Goal: Find specific page/section: Find specific page/section

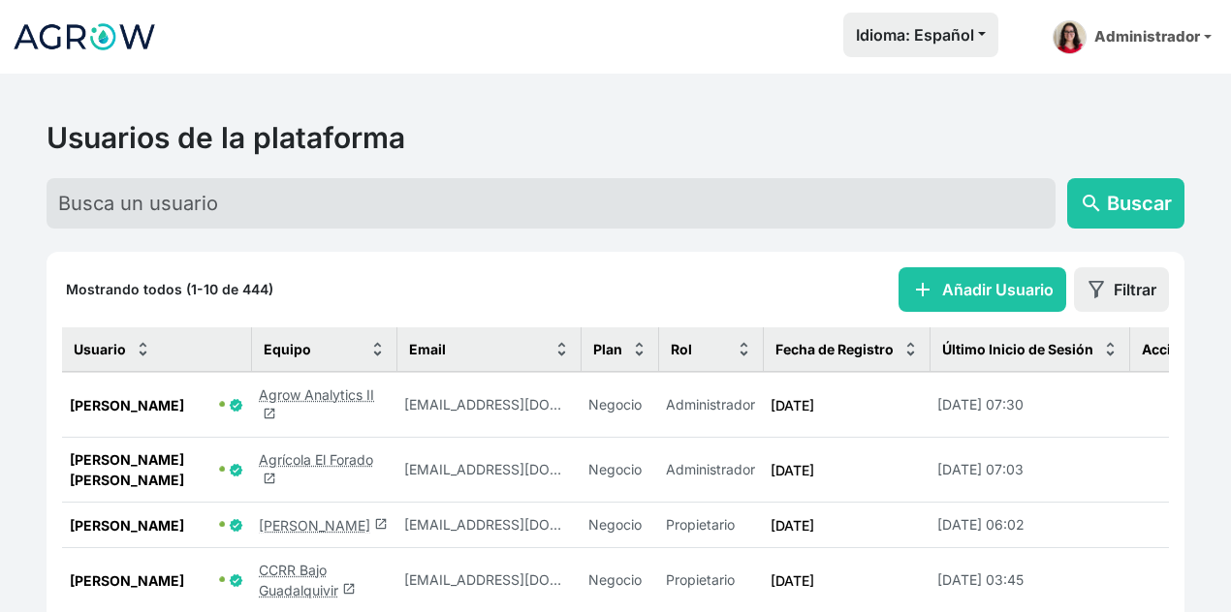
click at [291, 392] on link "Agrow Analytics II launch" at bounding box center [316, 405] width 115 height 37
click at [680, 27] on div "Idioma: Español Español English Português Administrador Preferencias Usuarios d…" at bounding box center [695, 37] width 1047 height 49
click at [298, 460] on link "Agrícola El Forado launch" at bounding box center [316, 470] width 114 height 37
click at [629, 63] on div "Idioma: Español Español English Português Administrador Preferencias Usuarios d…" at bounding box center [615, 37] width 1231 height 58
click at [293, 387] on link "Agrow Analytics II launch" at bounding box center [316, 405] width 115 height 37
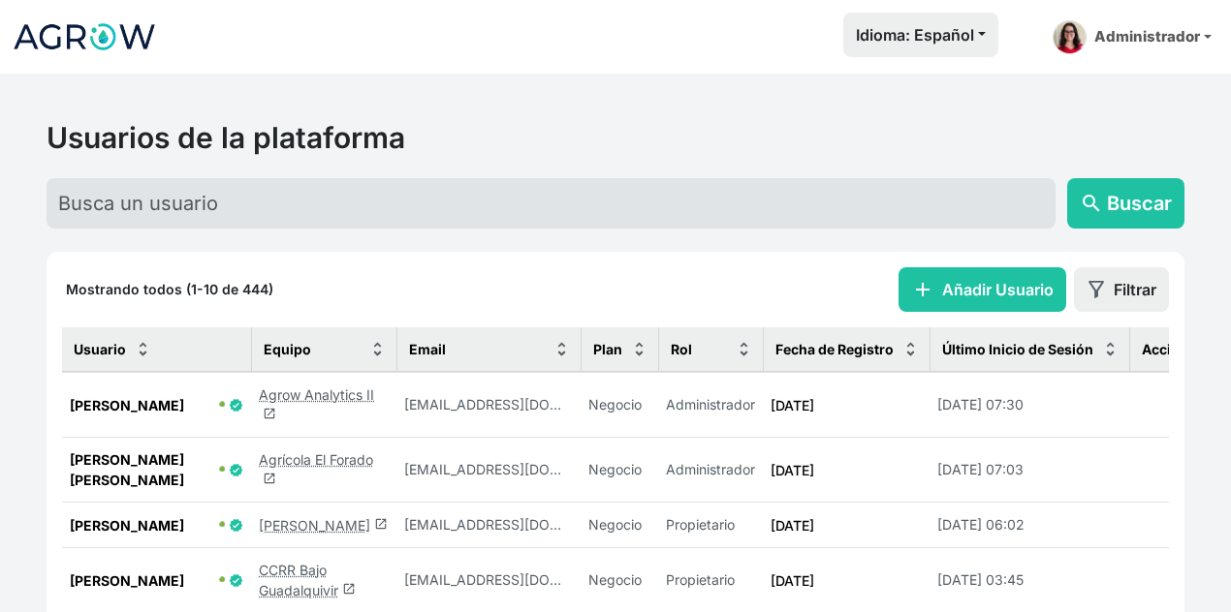
click at [335, 400] on link "Agrow Analytics II launch" at bounding box center [316, 405] width 115 height 37
click at [289, 391] on link "Agrow Analytics II launch" at bounding box center [316, 405] width 115 height 37
click at [307, 391] on link "Agrow Analytics II launch" at bounding box center [316, 405] width 115 height 37
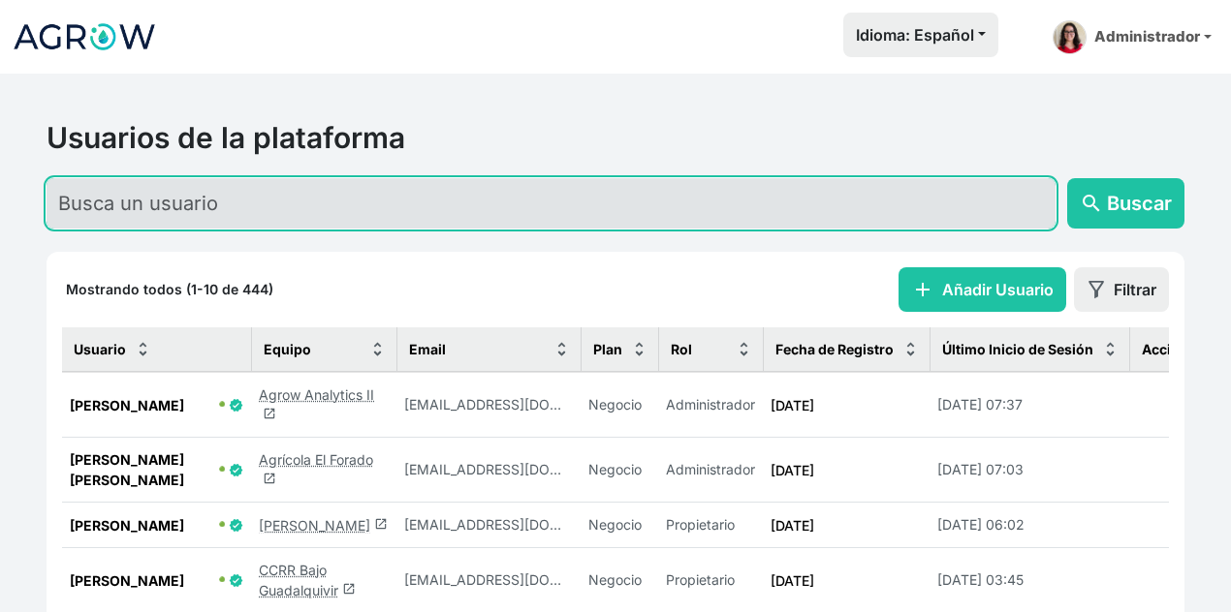
click at [625, 193] on input "text" at bounding box center [551, 203] width 1009 height 50
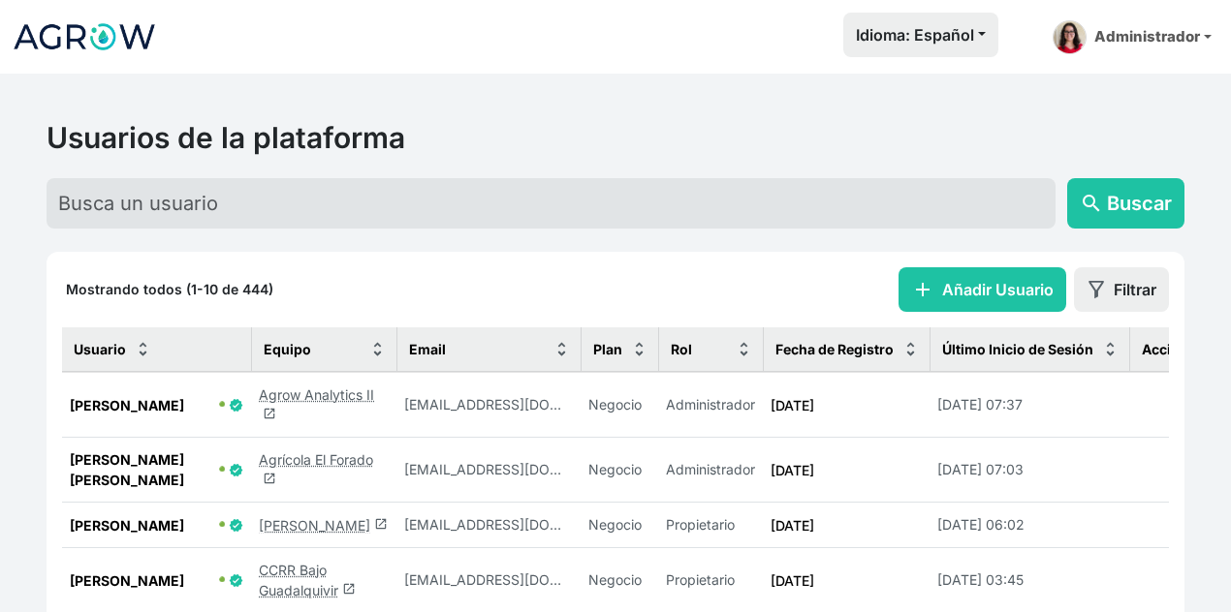
click at [616, 125] on h2 "Usuarios de la plataforma" at bounding box center [616, 137] width 1138 height 35
click at [290, 394] on link "Agrow Analytics II launch" at bounding box center [316, 405] width 115 height 37
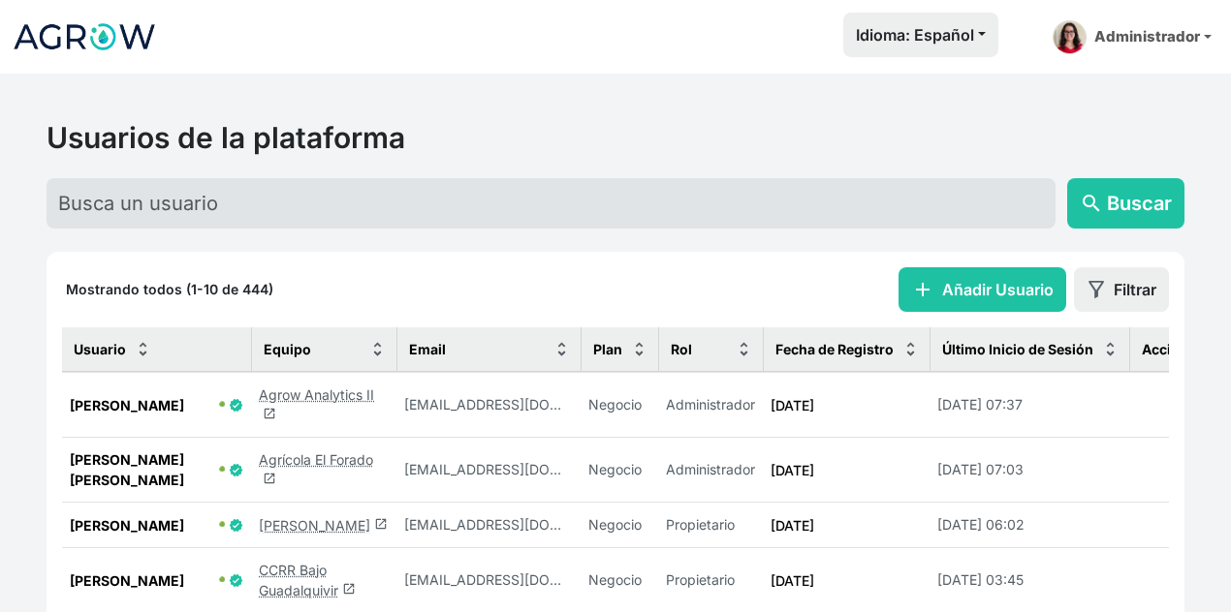
click at [290, 394] on link "Agrow Analytics II launch" at bounding box center [316, 405] width 115 height 37
click at [763, 72] on nav "Idioma: Español Español English Português Administrador Preferencias Usuarios d…" at bounding box center [615, 37] width 1231 height 74
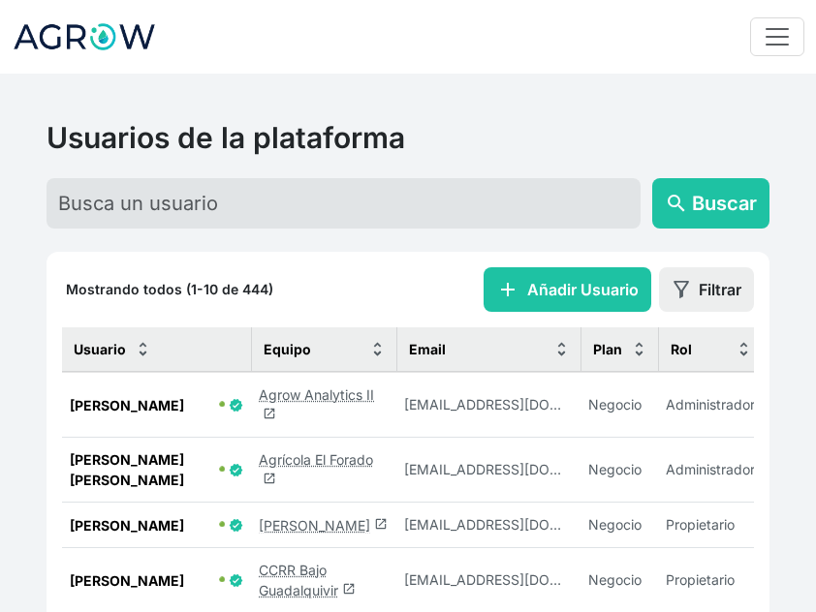
click at [267, 387] on link "Agrow Analytics II launch" at bounding box center [316, 405] width 115 height 37
